Goal: Task Accomplishment & Management: Complete application form

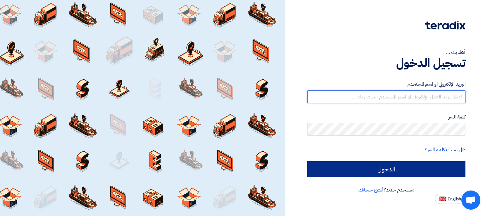
type input "[EMAIL_ADDRESS][DOMAIN_NAME]"
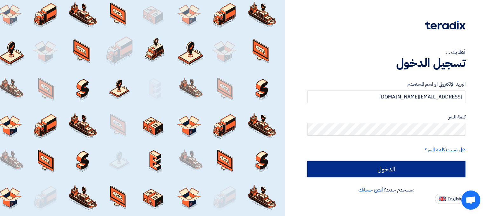
click at [434, 171] on input "الدخول" at bounding box center [386, 169] width 158 height 16
type input "Sign in"
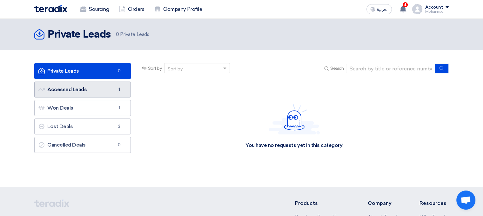
click at [109, 85] on link "Accessed Leads Accessed Leads 1" at bounding box center [82, 89] width 97 height 16
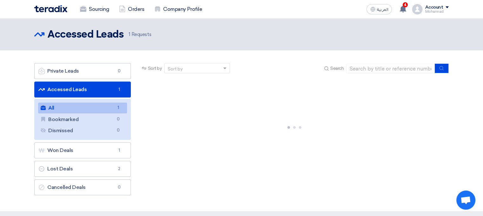
click at [105, 106] on link "All All 1" at bounding box center [82, 107] width 89 height 11
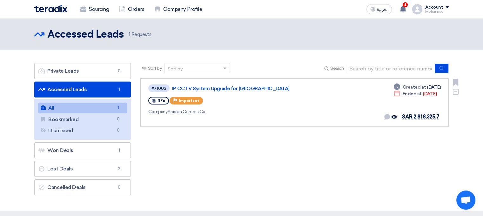
click at [287, 97] on div "RFx Priority Important" at bounding box center [240, 100] width 184 height 10
click at [236, 90] on link "IP CCTV System Upgrade for [GEOGRAPHIC_DATA]" at bounding box center [251, 89] width 159 height 6
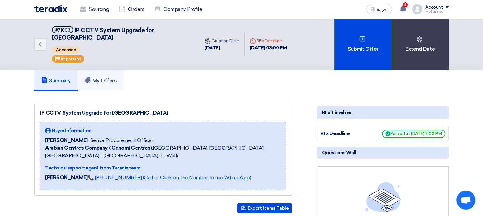
click at [102, 77] on h5 "My Offers" at bounding box center [101, 80] width 32 height 6
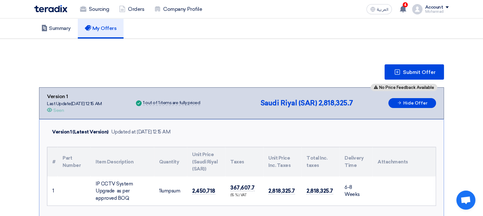
scroll to position [64, 0]
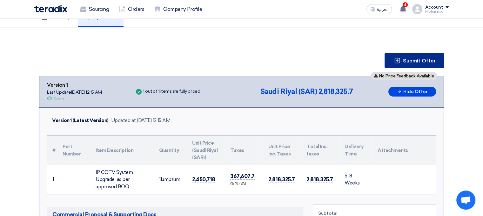
click at [431, 58] on span "Submit Offer" at bounding box center [419, 60] width 33 height 5
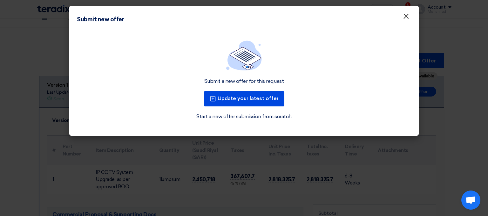
click at [406, 15] on span "×" at bounding box center [406, 17] width 6 height 13
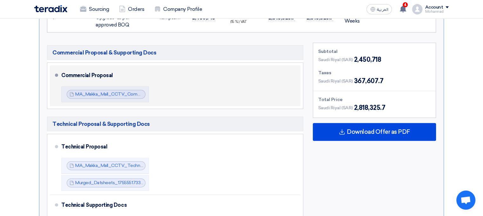
scroll to position [254, 0]
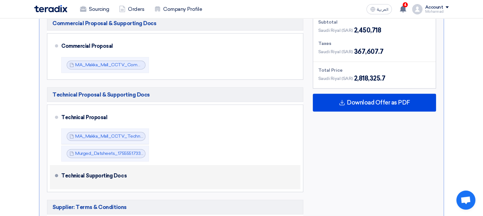
click at [72, 168] on div "Technical Supporting Docs" at bounding box center [177, 175] width 232 height 15
click at [66, 169] on div "Technical Supporting Docs" at bounding box center [177, 175] width 232 height 15
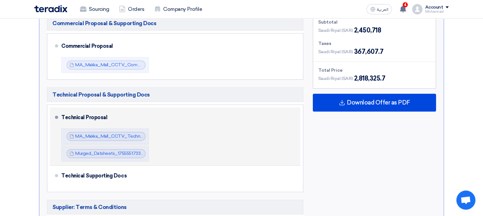
click at [171, 148] on div "Technical Proposal MA_Makka_Mall_CCTV_Technical_Proposal_V_1755551675470.pdf MA…" at bounding box center [179, 136] width 237 height 53
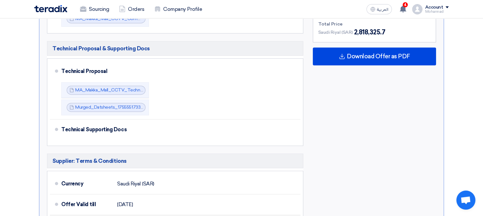
scroll to position [286, 0]
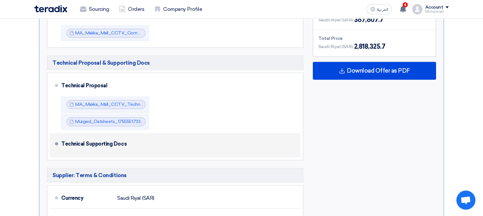
click at [84, 136] on div "Technical Supporting Docs" at bounding box center [177, 143] width 232 height 15
click at [61, 136] on div "Technical Supporting Docs" at bounding box center [177, 143] width 232 height 15
click at [52, 134] on li "Technical Supporting Docs" at bounding box center [175, 146] width 251 height 24
drag, startPoint x: 57, startPoint y: 134, endPoint x: 129, endPoint y: 136, distance: 71.9
click at [122, 136] on li "Technical Supporting Docs" at bounding box center [175, 146] width 251 height 24
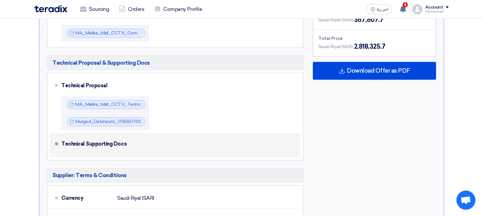
click at [143, 137] on div "Technical Supporting Docs" at bounding box center [177, 143] width 232 height 15
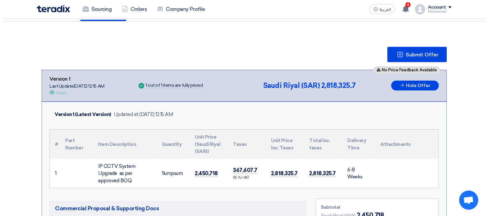
scroll to position [32, 0]
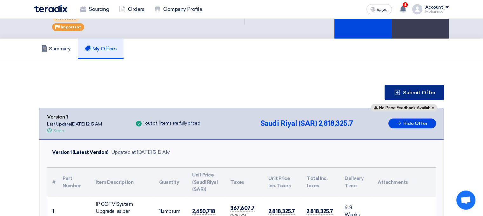
click at [401, 88] on button "Submit Offer" at bounding box center [414, 92] width 59 height 15
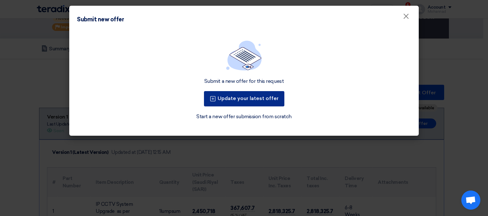
click at [243, 101] on button "Update your latest offer" at bounding box center [244, 98] width 80 height 15
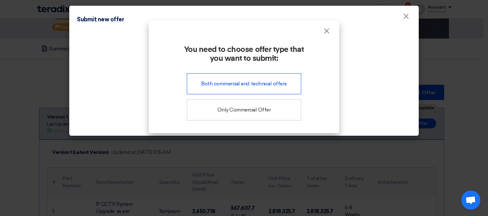
click at [247, 86] on div "Both commercial and technical offers" at bounding box center [244, 83] width 114 height 21
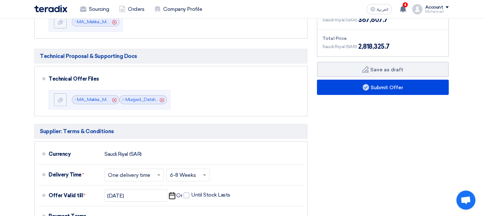
scroll to position [223, 0]
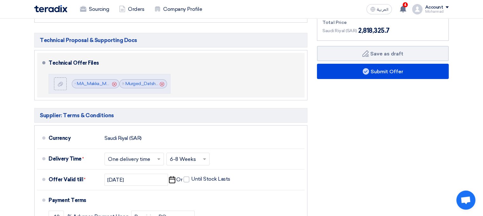
click at [258, 55] on div "Technical Offer Files" at bounding box center [173, 62] width 249 height 15
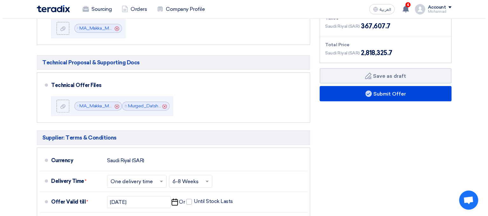
scroll to position [159, 0]
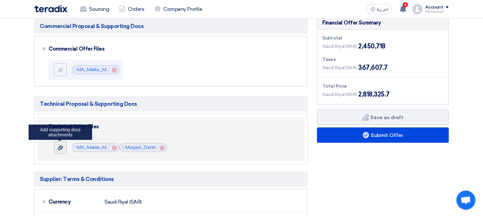
click at [59, 146] on use at bounding box center [60, 147] width 5 height 4
click at [0, 0] on input "file" at bounding box center [0, 0] width 0 height 0
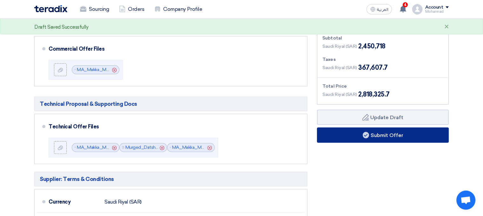
click at [381, 131] on button "Submit Offer" at bounding box center [383, 134] width 132 height 15
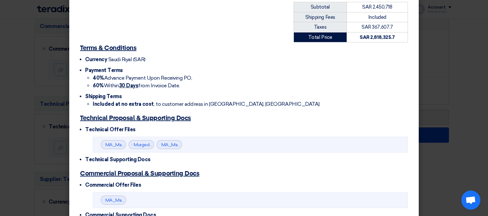
scroll to position [188, 0]
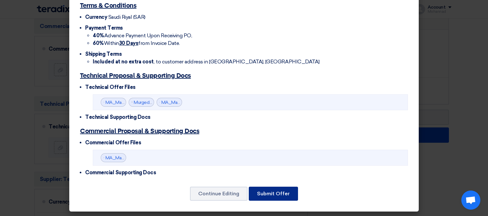
click at [276, 190] on button "Submit Offer" at bounding box center [273, 193] width 49 height 14
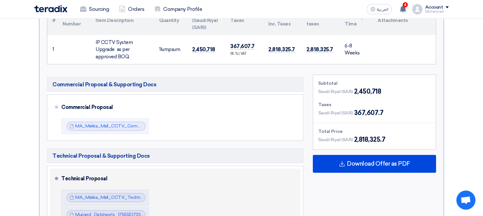
scroll to position [161, 0]
